Goal: Contribute content: Add original content to the website for others to see

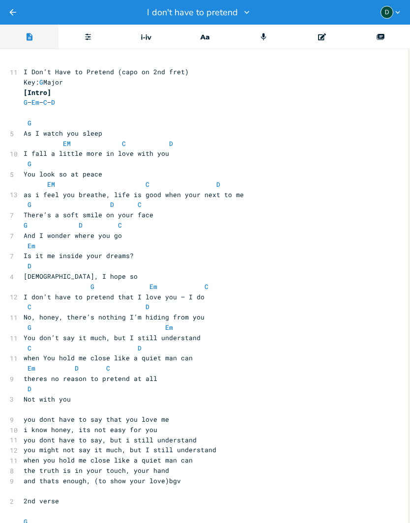
click at [238, 13] on div at bounding box center [245, 12] width 14 height 10
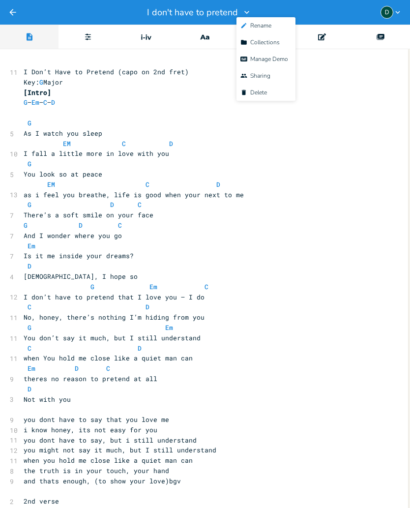
click at [271, 22] on span "Edit Rename" at bounding box center [255, 25] width 31 height 7
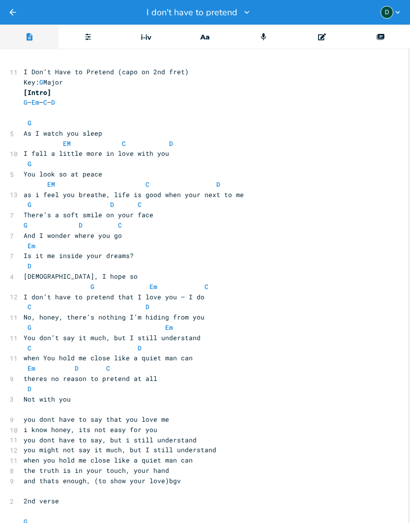
scroll to position [0, 0]
type input "You do"
click at [190, 14] on input "You don’t’t have to say" at bounding box center [192, 12] width 89 height 9
type input "You don’t’ have to say"
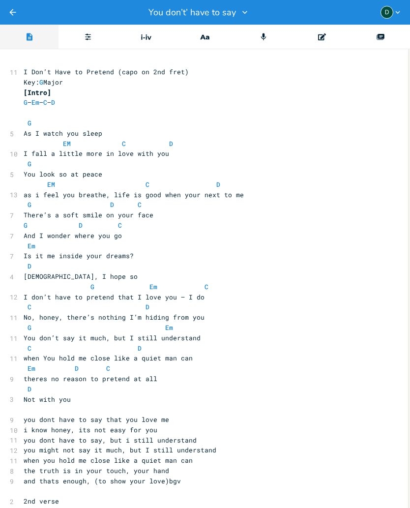
click at [396, 13] on icon "button" at bounding box center [397, 12] width 9 height 9
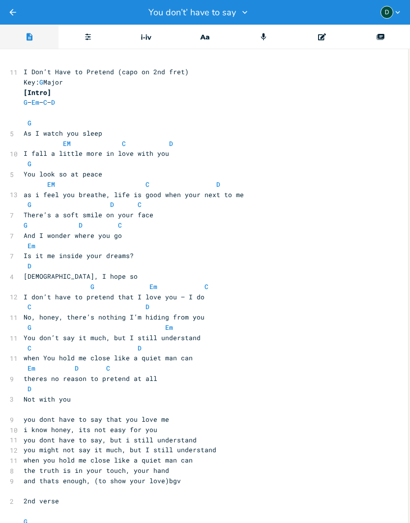
click at [8, 18] on button "Back" at bounding box center [13, 12] width 10 height 25
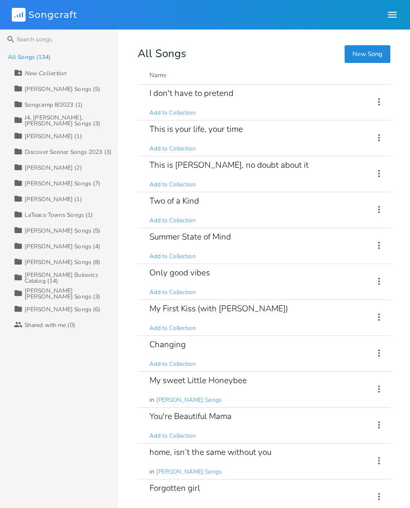
click at [377, 103] on icon at bounding box center [379, 101] width 11 height 11
click at [335, 169] on li "Collaborators Sharing" at bounding box center [339, 167] width 79 height 17
click at [189, 91] on div "I don't have to pretend" at bounding box center [191, 93] width 84 height 8
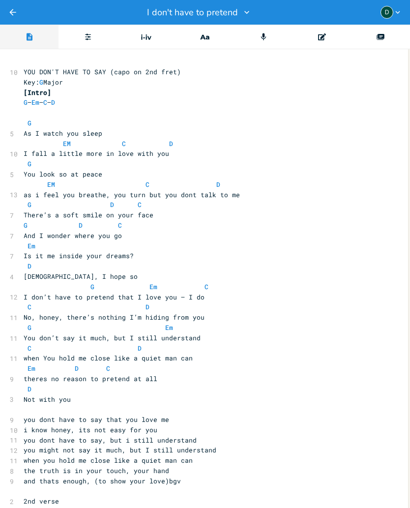
click at [242, 12] on icon "button" at bounding box center [247, 12] width 10 height 10
click at [274, 25] on li "Edit Rename" at bounding box center [266, 25] width 59 height 17
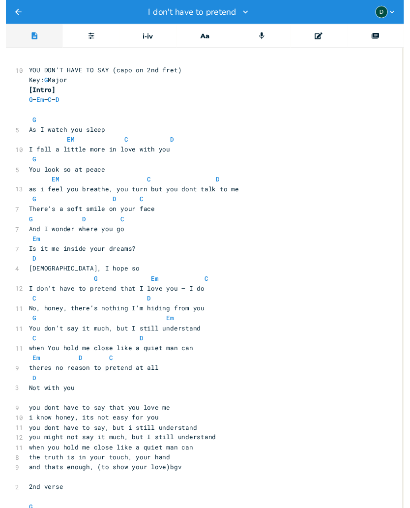
scroll to position [0, 0]
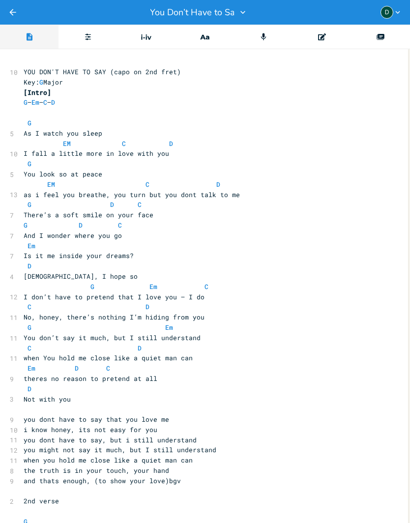
type input "You Don’t Have to Say"
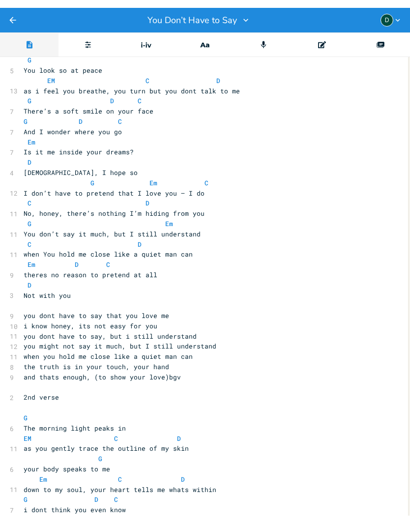
scroll to position [113, 0]
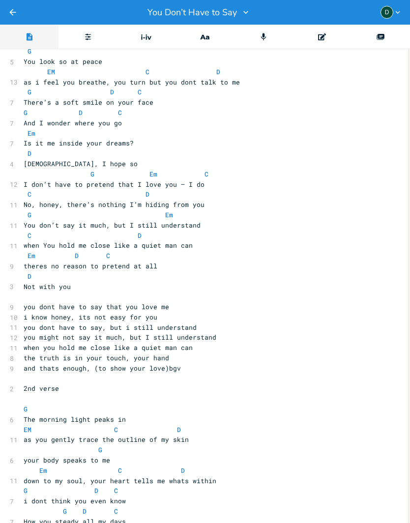
click at [186, 374] on pre "​" at bounding box center [199, 379] width 355 height 10
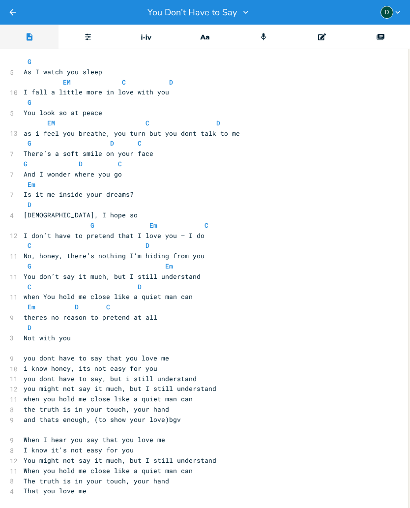
scroll to position [61, 0]
